Goal: Ask a question

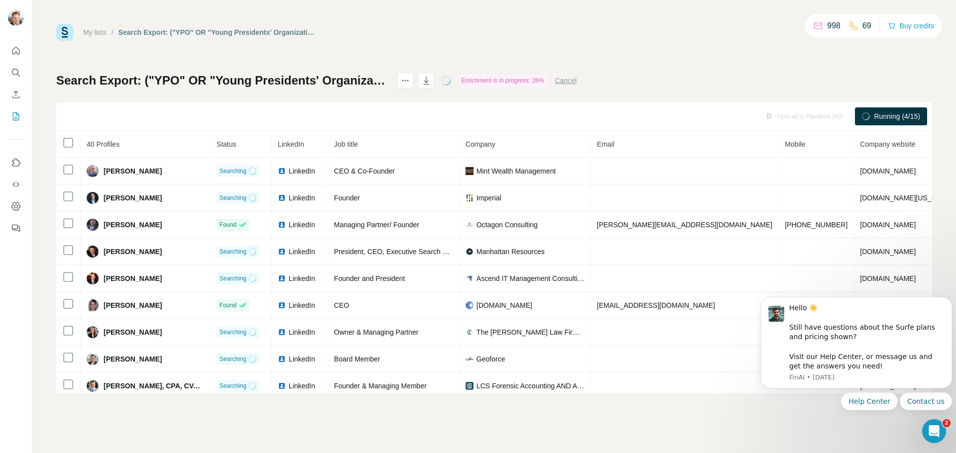
click at [576, 81] on button "Cancel" at bounding box center [565, 81] width 22 height 10
click at [948, 301] on icon "Dismiss notification" at bounding box center [948, 299] width 3 height 3
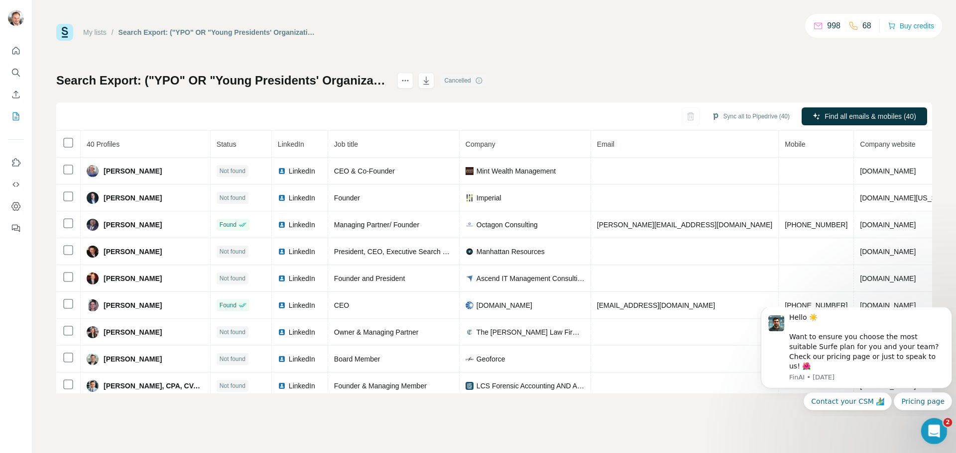
click at [933, 433] on icon "Open Intercom Messenger" at bounding box center [932, 430] width 16 height 16
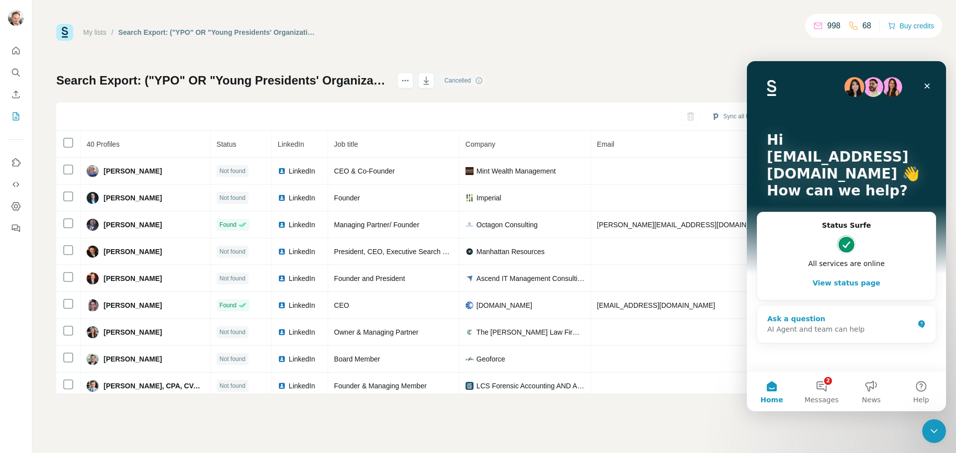
click at [814, 326] on div "AI Agent and team can help" at bounding box center [840, 329] width 146 height 10
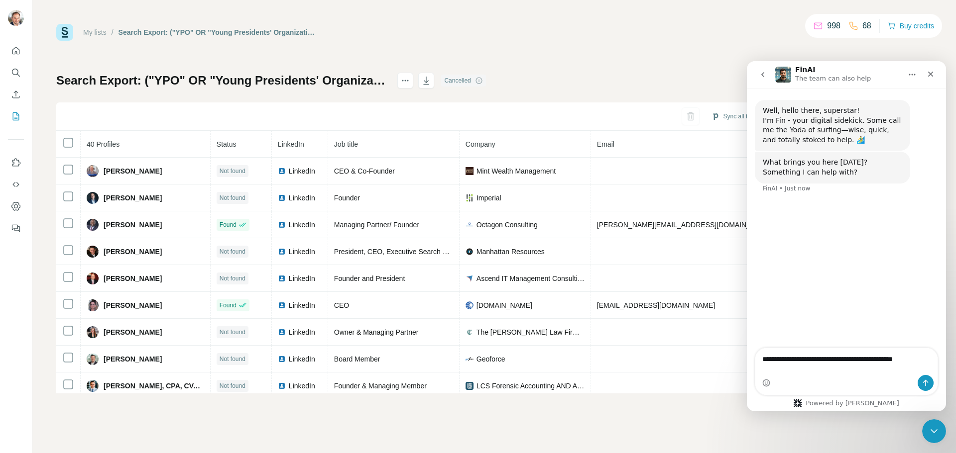
type textarea "**********"
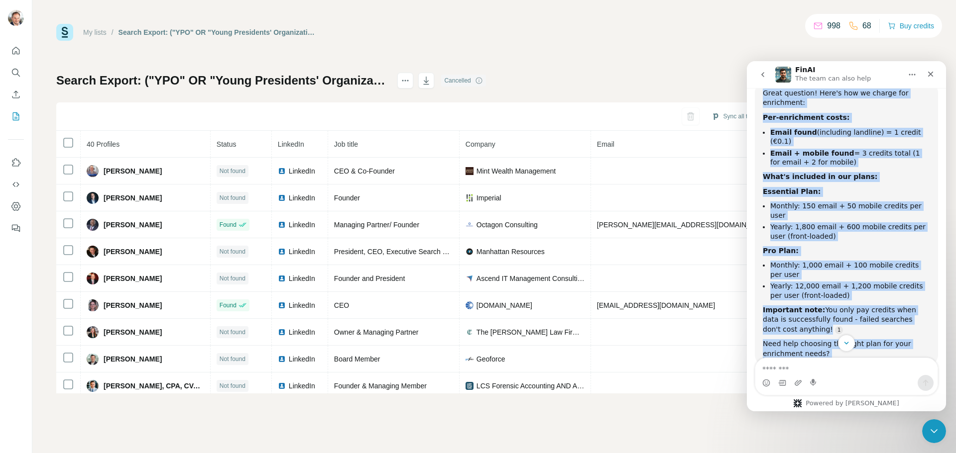
scroll to position [157, 0]
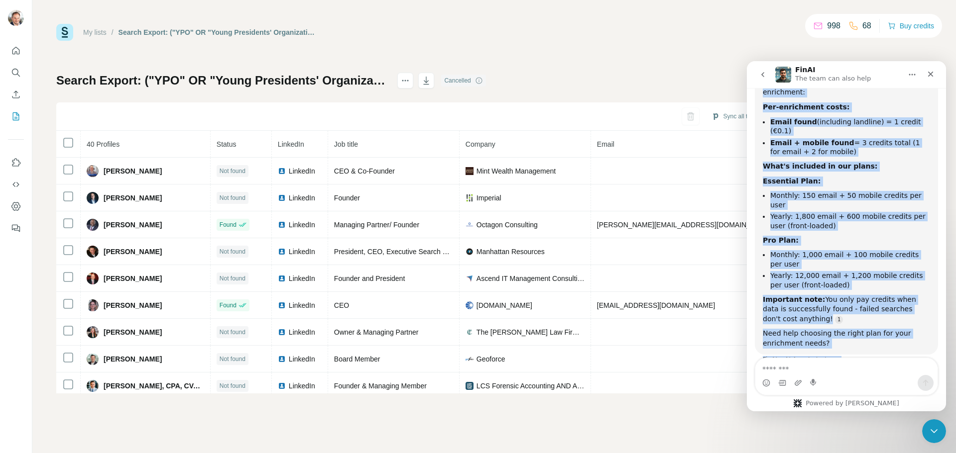
drag, startPoint x: 764, startPoint y: 197, endPoint x: 838, endPoint y: 372, distance: 189.8
click at [838, 372] on div "Well, hello there, superstar! I'm Fin - your digital sidekick. Some call me the…" at bounding box center [846, 249] width 199 height 323
copy div "Great question! Here's how we charge for enrichment: Per-enrichment costs: Emai…"
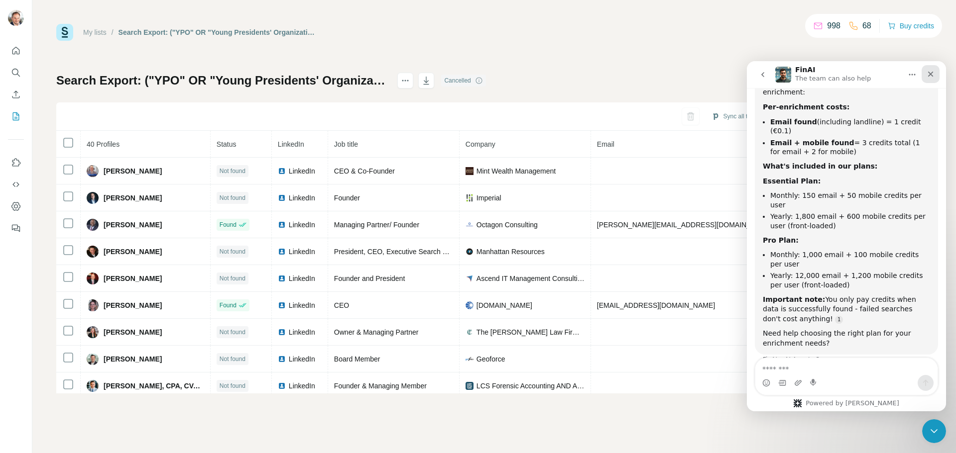
click at [933, 77] on icon "Close" at bounding box center [930, 74] width 8 height 8
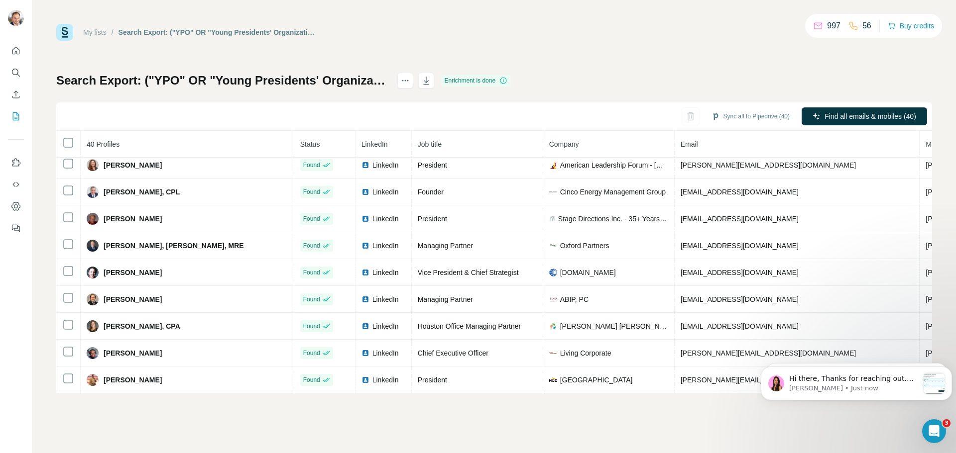
scroll to position [585, 0]
click at [828, 387] on p "[PERSON_NAME] • Just now" at bounding box center [853, 388] width 129 height 9
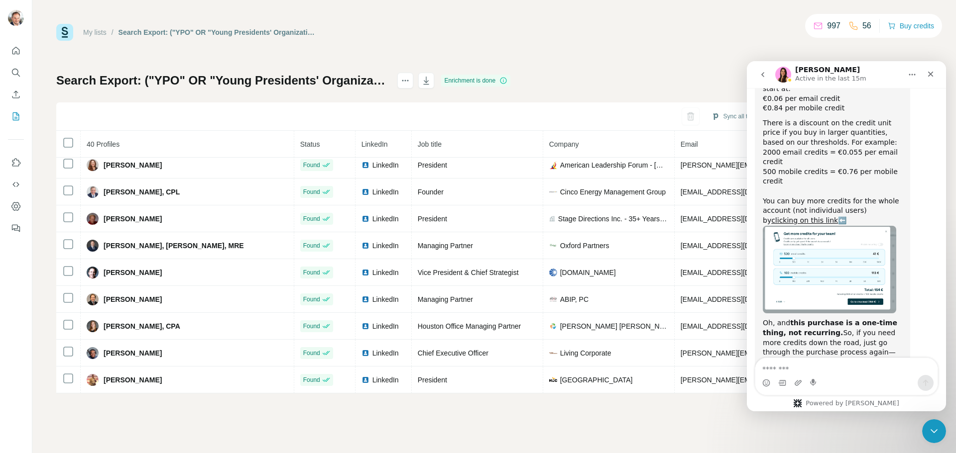
scroll to position [601, 0]
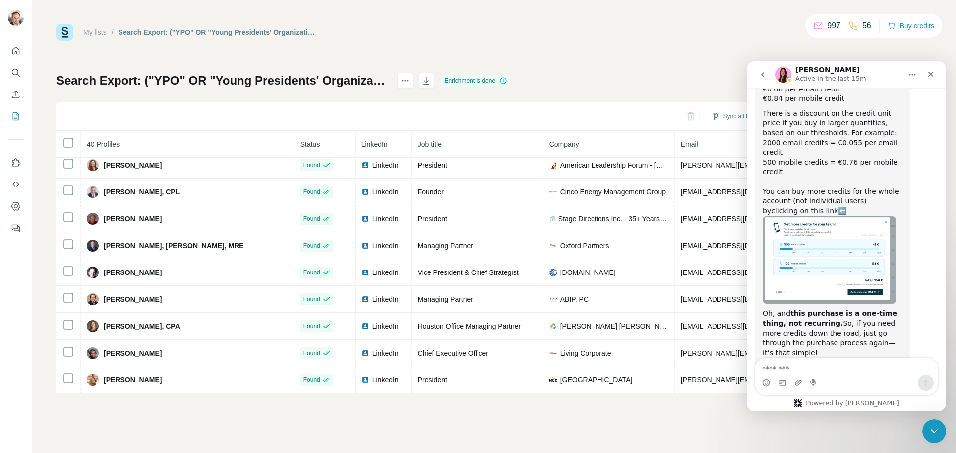
click at [833, 216] on img "Aurélie says…" at bounding box center [828, 260] width 133 height 88
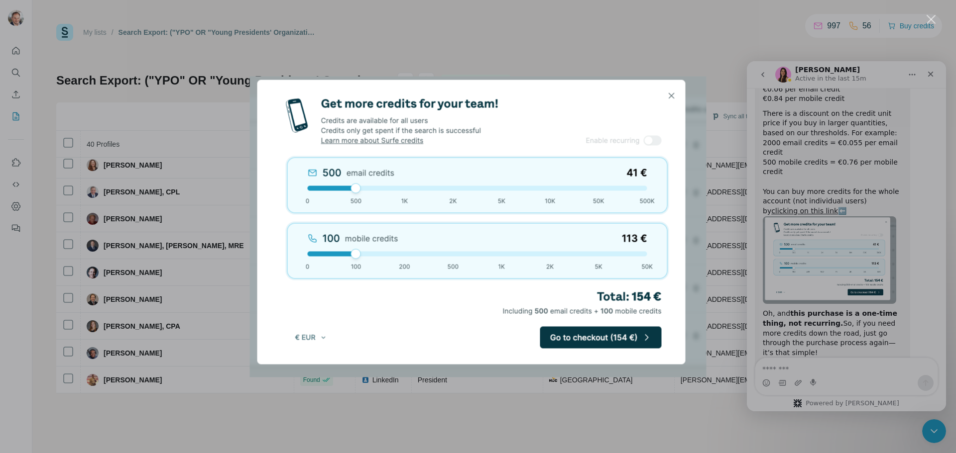
click at [673, 98] on img "Close" at bounding box center [478, 226] width 456 height 301
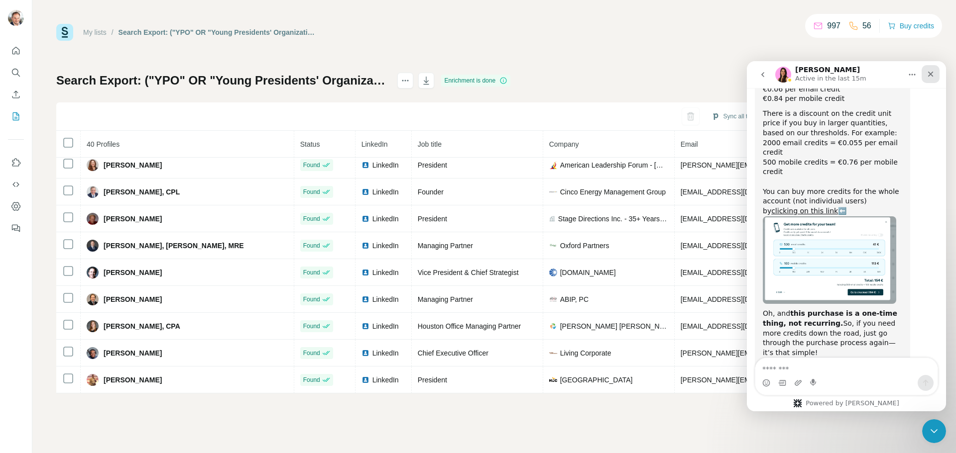
click at [928, 76] on icon "Close" at bounding box center [930, 74] width 5 height 5
